Goal: Task Accomplishment & Management: Manage account settings

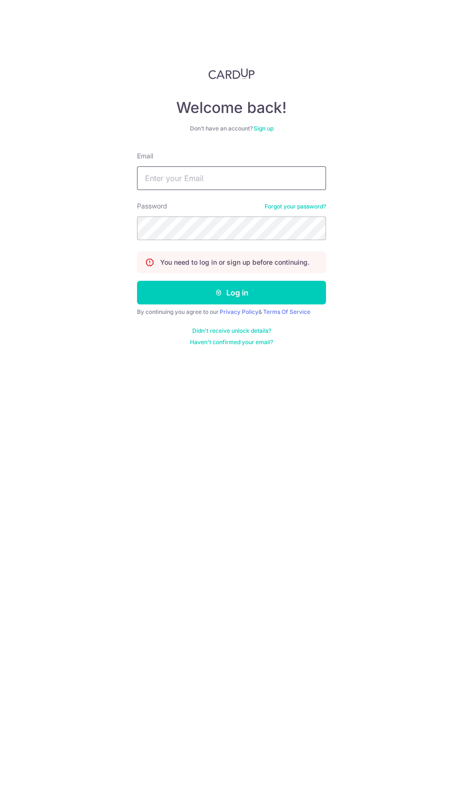
click at [265, 177] on input "Email" at bounding box center [231, 178] width 189 height 24
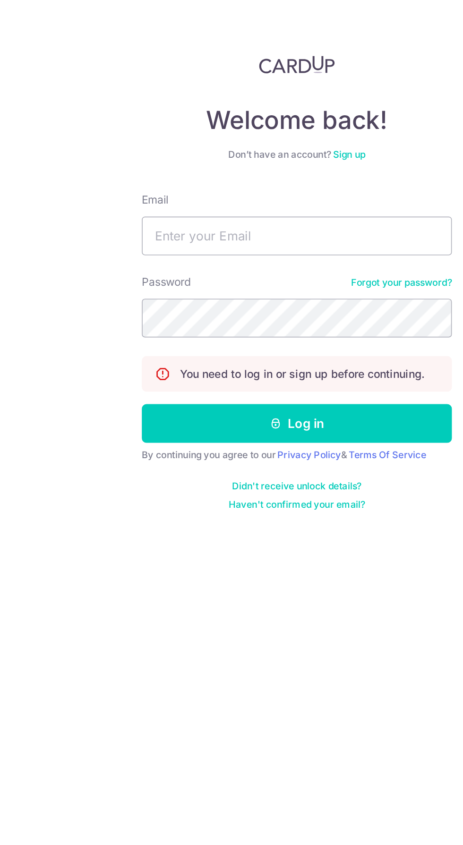
click at [141, 133] on div "Welcome back! Don’t have an account? Sign up Email Password Forgot your passwor…" at bounding box center [231, 207] width 189 height 278
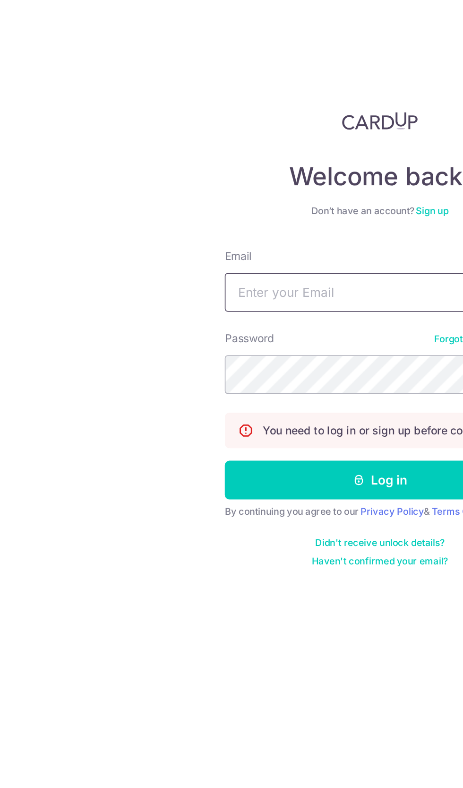
click at [171, 179] on input "Email" at bounding box center [231, 178] width 189 height 24
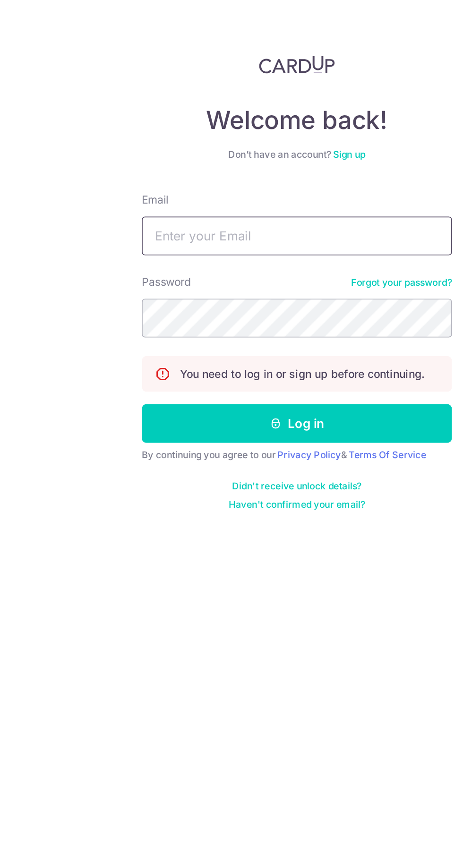
type input "[EMAIL_ADDRESS][DOMAIN_NAME]"
click at [137, 281] on button "Log in" at bounding box center [231, 293] width 189 height 24
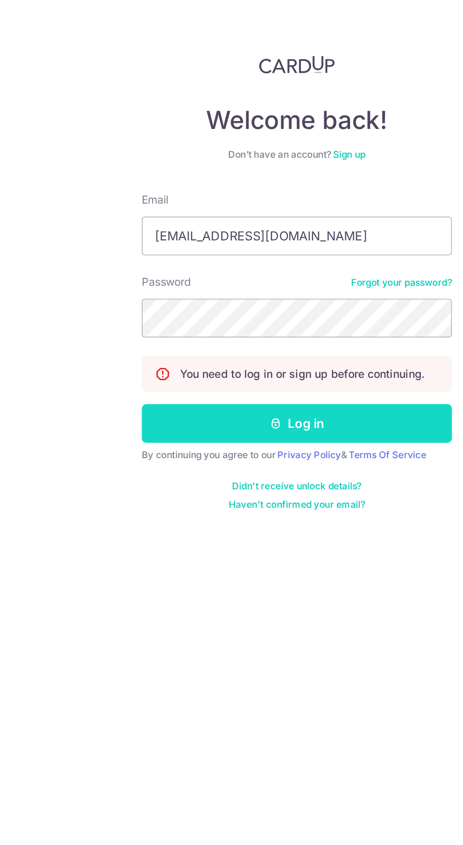
click at [208, 286] on button "Log in" at bounding box center [231, 293] width 189 height 24
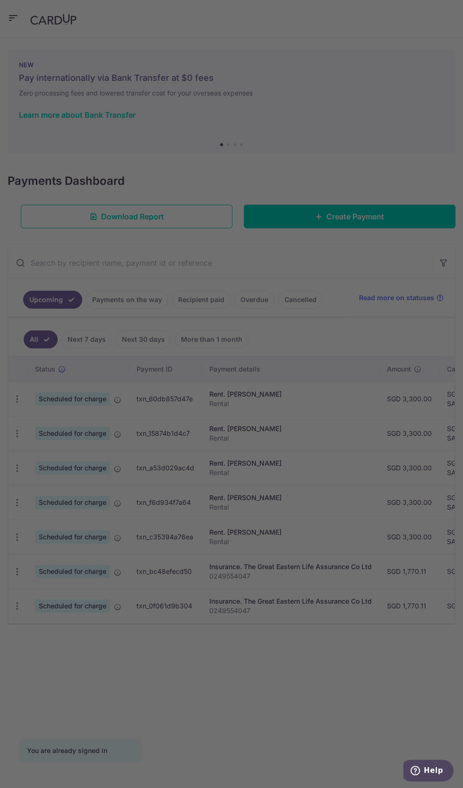
click at [93, 299] on div at bounding box center [234, 398] width 468 height 796
click at [82, 318] on div at bounding box center [234, 398] width 468 height 796
click at [75, 323] on div at bounding box center [234, 398] width 468 height 796
click at [235, 161] on div at bounding box center [234, 398] width 468 height 796
click at [334, 644] on div at bounding box center [234, 398] width 468 height 796
